Goal: Task Accomplishment & Management: Complete application form

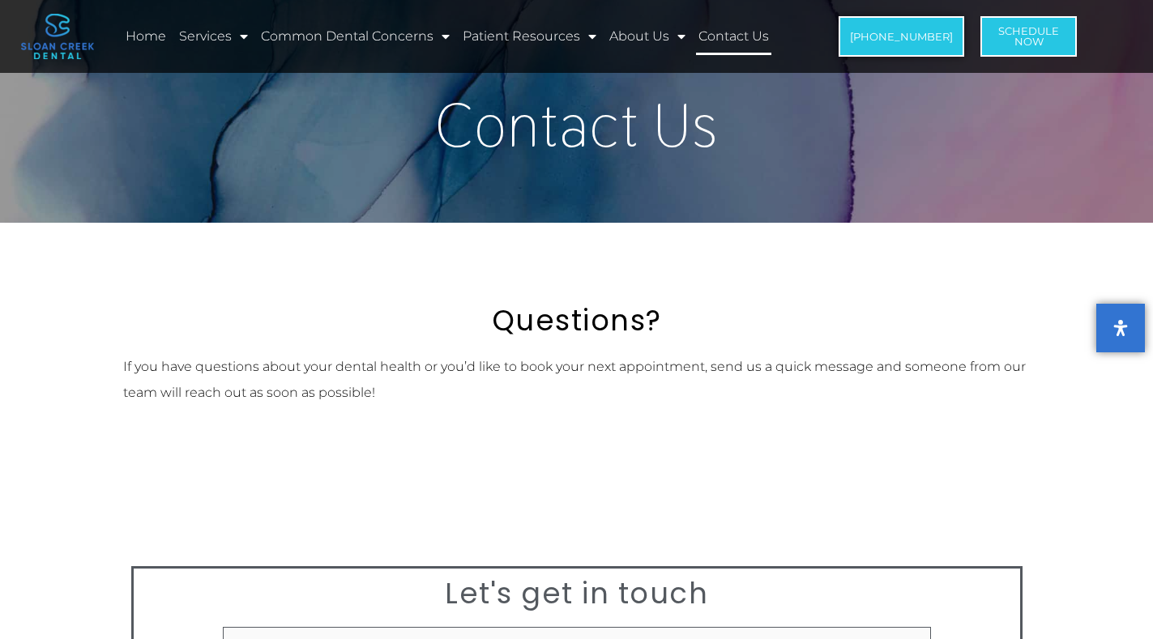
scroll to position [243, 0]
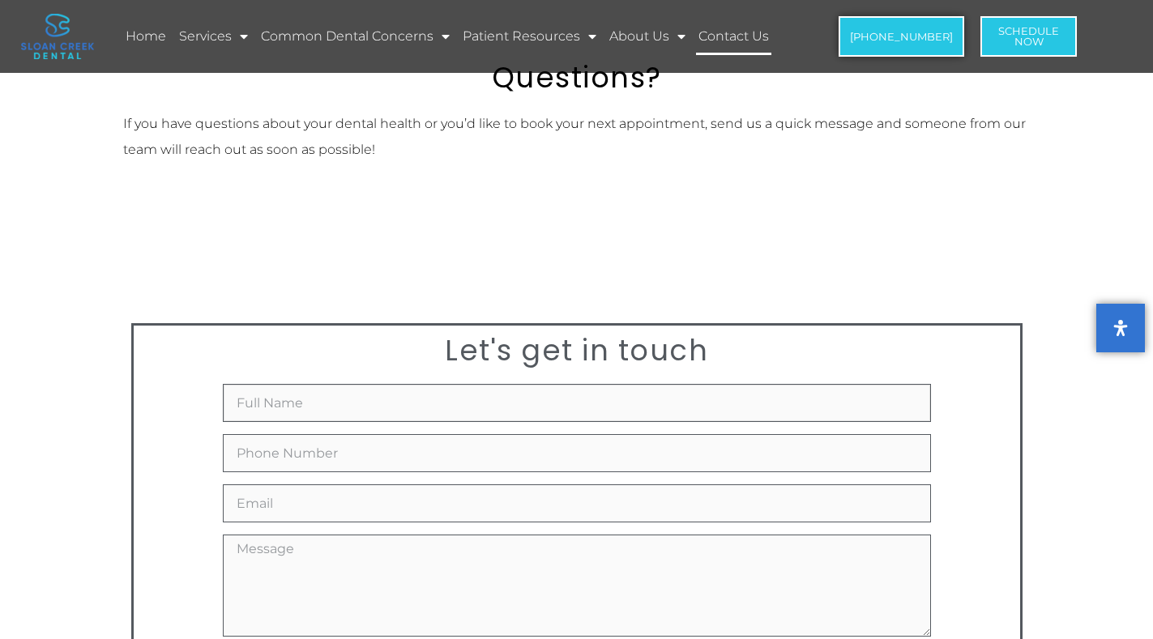
click at [283, 408] on input "Full Name" at bounding box center [577, 403] width 708 height 38
type input "[PERSON_NAME]"
type input "2356895054"
type input "[EMAIL_ADDRESS][DOMAIN_NAME]"
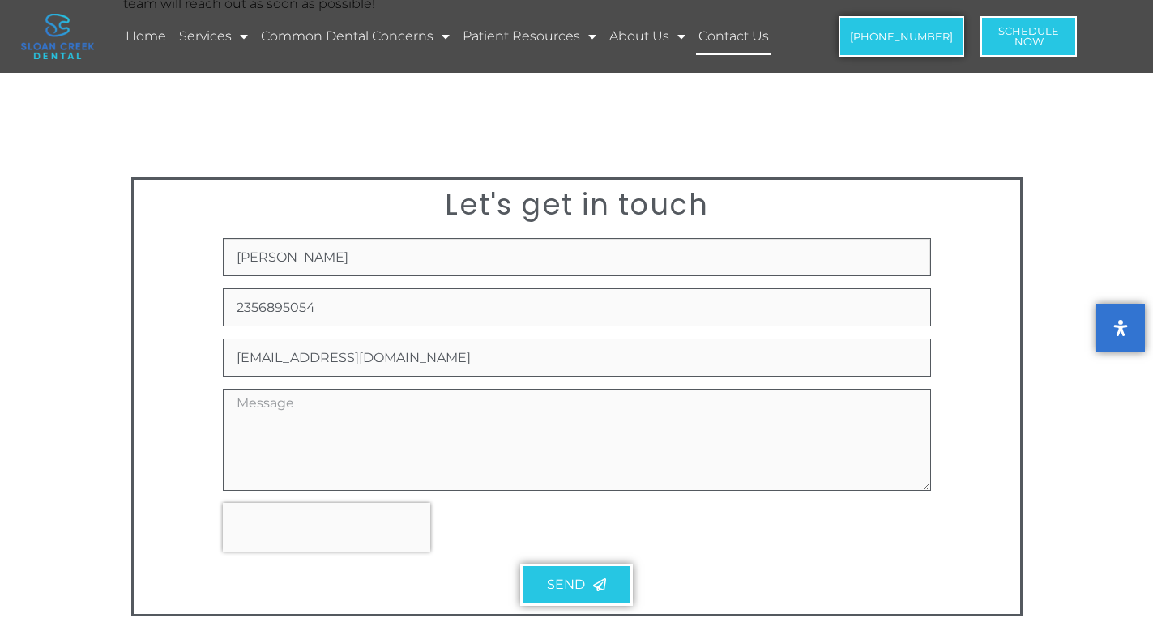
scroll to position [486, 0]
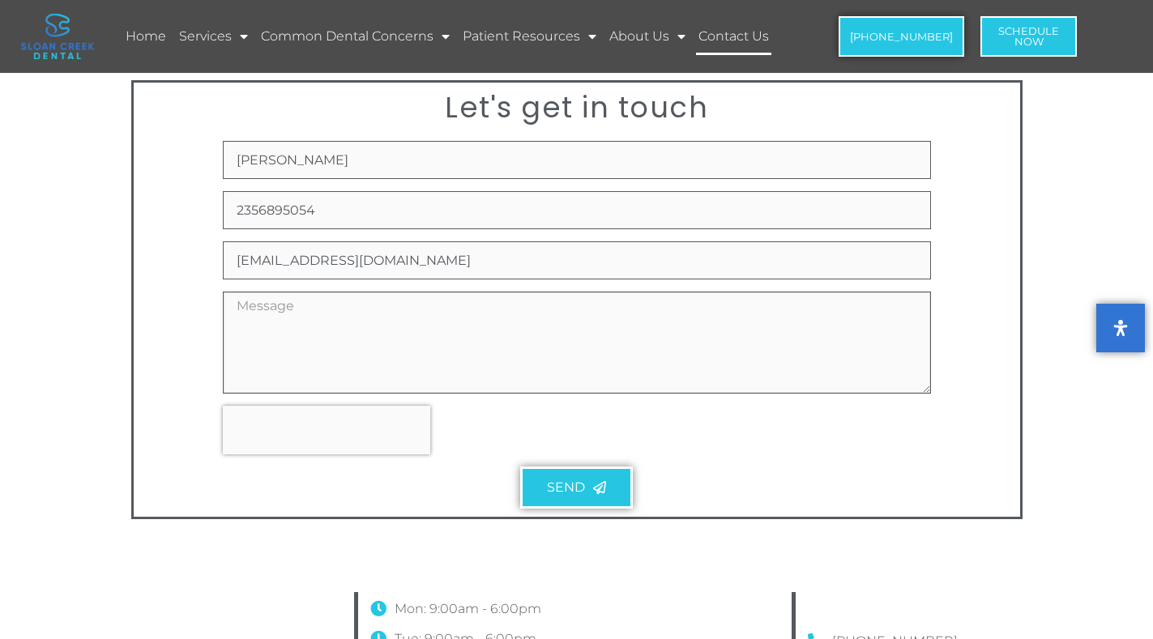
paste textarea "Re: Drop Traffic Hello Good Morning, I have found some major errors that corres…"
click at [296, 345] on textarea "Re: Drop Traffic Hello Good Morning, I have found some major errors that corres…" at bounding box center [577, 343] width 708 height 102
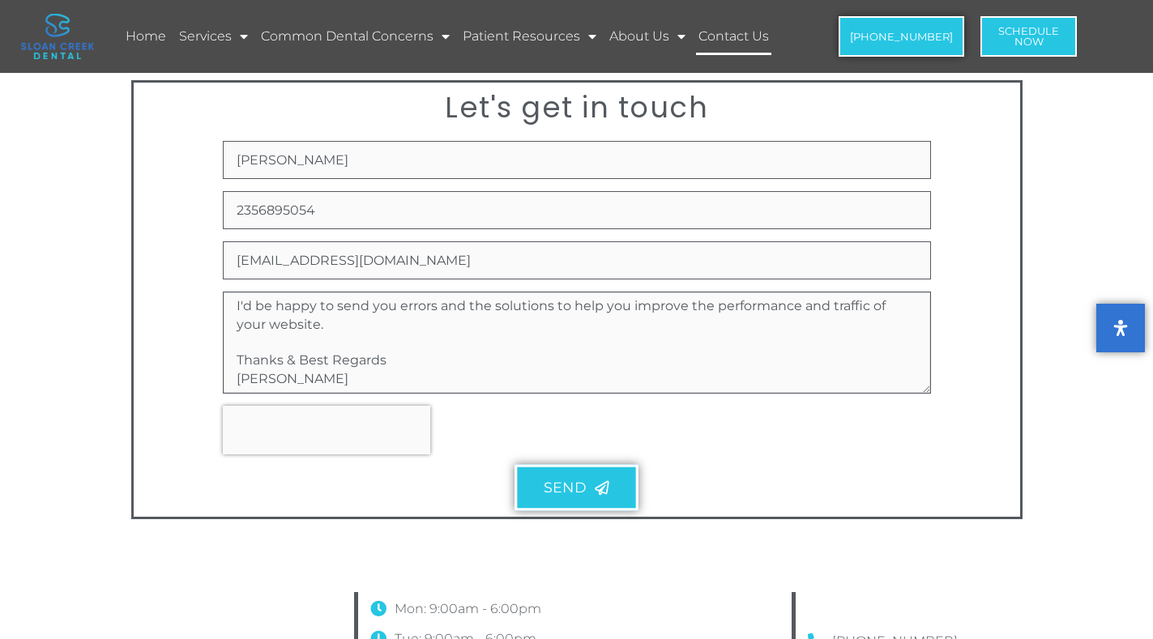
type textarea "Re: Drop Traffic Hello Good Morning, I have found some major errors that corres…"
click at [606, 492] on icon "New Form" at bounding box center [602, 488] width 15 height 15
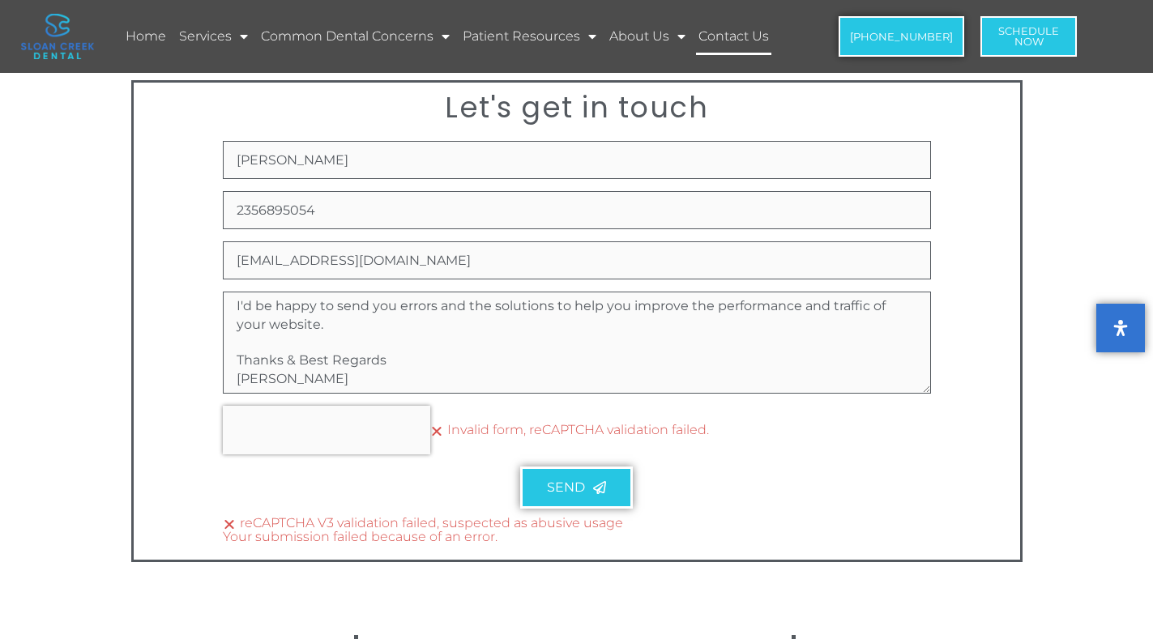
drag, startPoint x: 560, startPoint y: 527, endPoint x: 578, endPoint y: 517, distance: 20.7
click at [562, 531] on div "reCAPTCHA V3 validation failed, suspected as abusive usage Your submission fail…" at bounding box center [577, 530] width 708 height 27
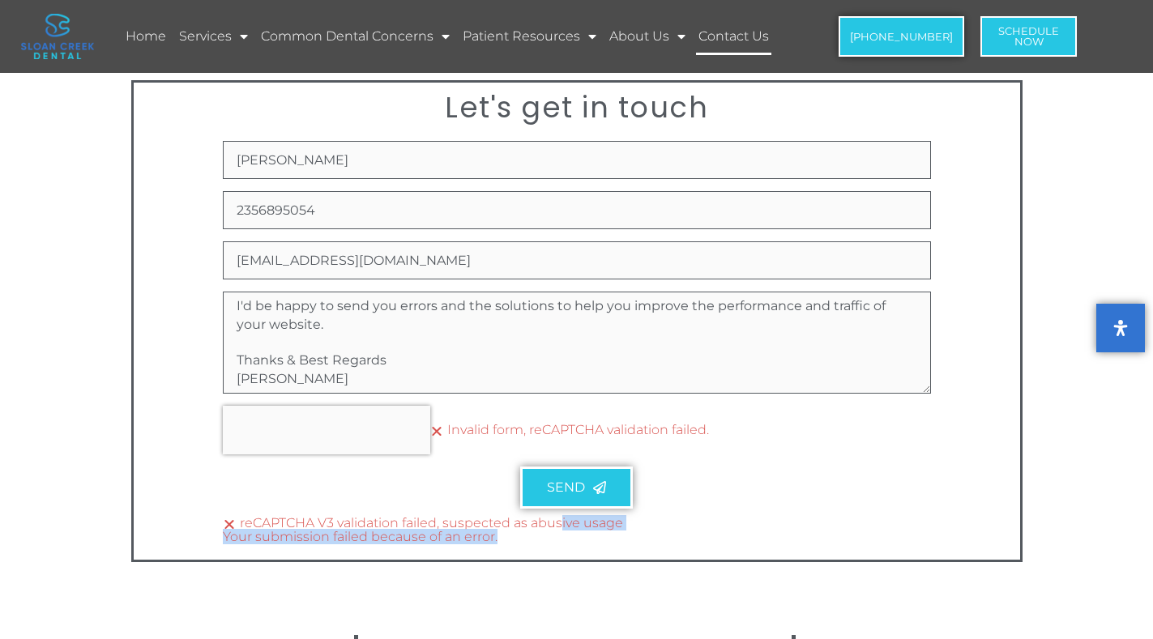
click at [578, 517] on div "reCAPTCHA V3 validation failed, suspected as abusive usage Your submission fail…" at bounding box center [577, 530] width 708 height 27
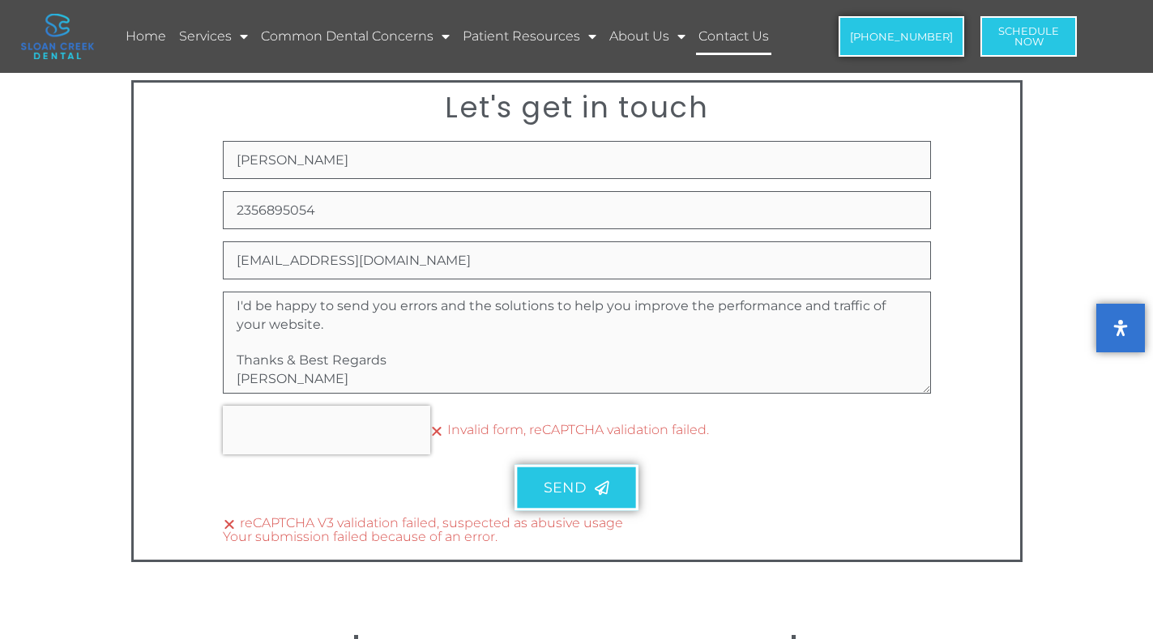
click at [579, 497] on button "Send" at bounding box center [576, 488] width 124 height 46
click at [579, 500] on button "Send" at bounding box center [576, 488] width 124 height 46
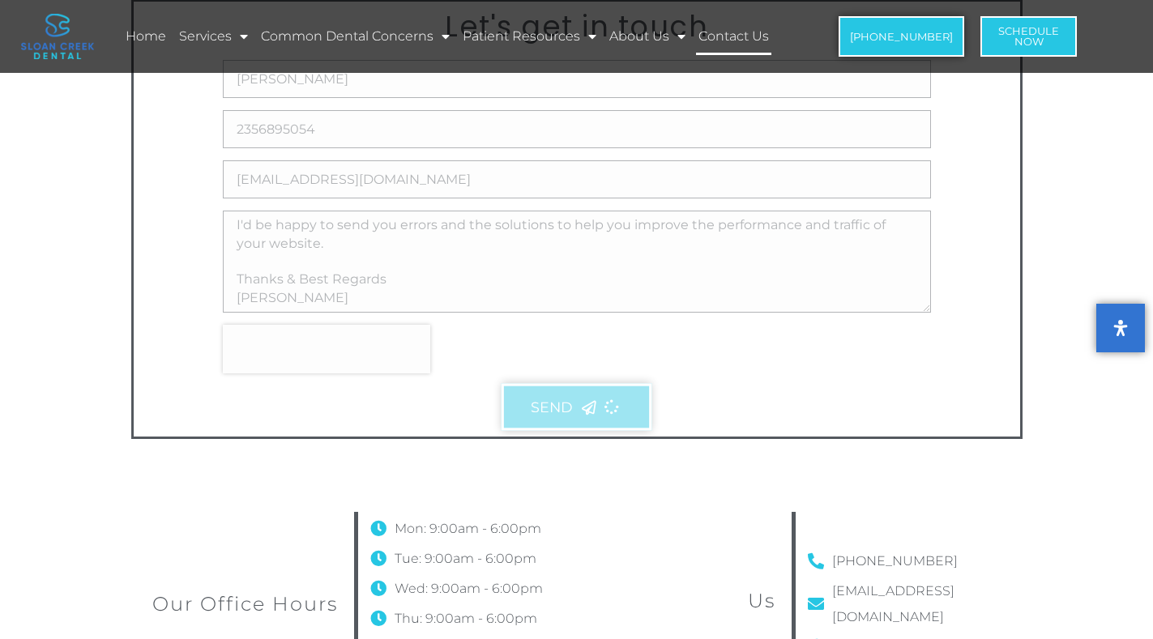
scroll to position [0, 0]
